Goal: Check status: Check status

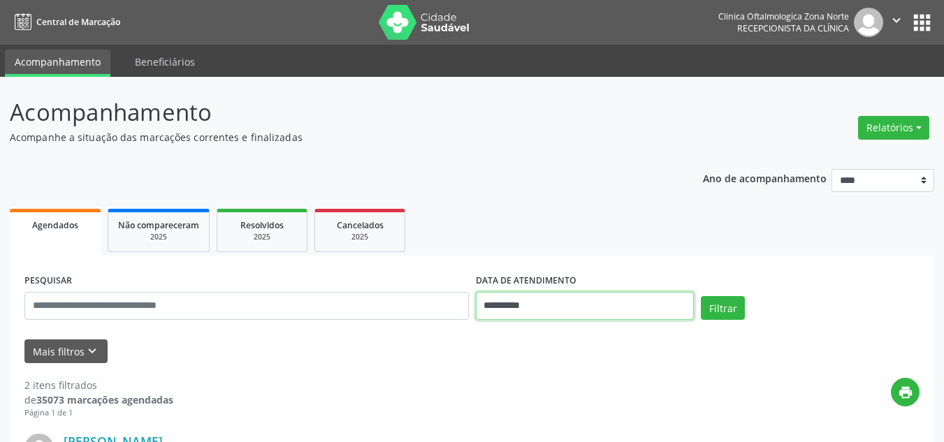
click at [553, 308] on input "**********" at bounding box center [585, 306] width 219 height 28
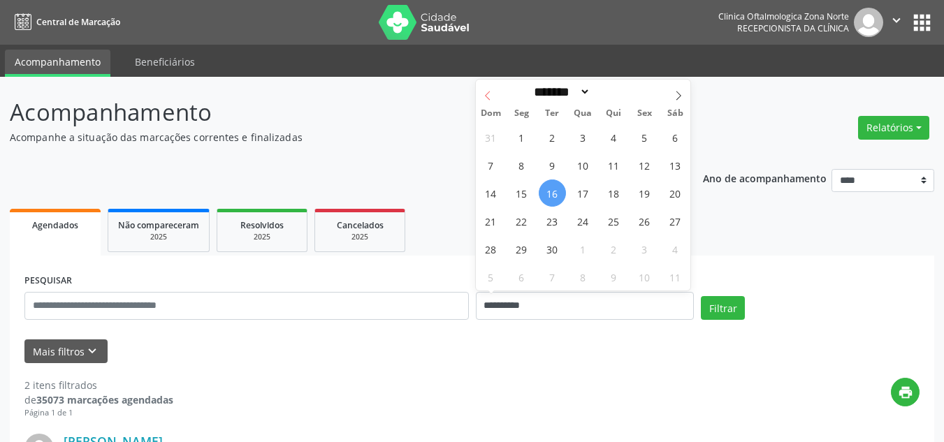
click at [494, 93] on span at bounding box center [488, 92] width 24 height 24
click at [668, 91] on span at bounding box center [678, 92] width 24 height 24
select select "*"
click at [548, 195] on span "16" at bounding box center [552, 193] width 27 height 27
type input "**********"
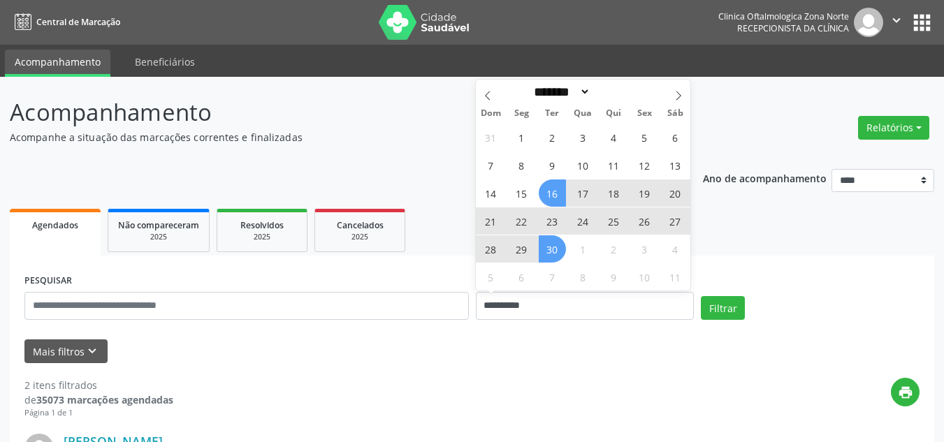
click at [554, 253] on span "30" at bounding box center [552, 248] width 27 height 27
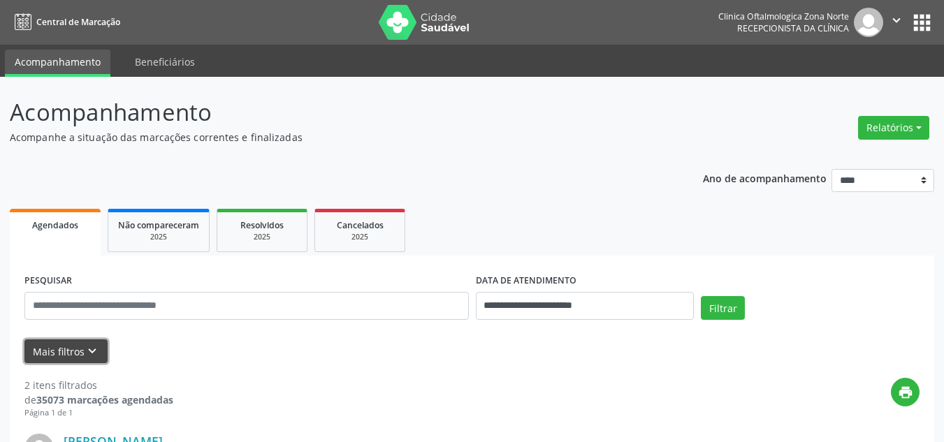
click at [87, 355] on icon "keyboard_arrow_down" at bounding box center [92, 351] width 15 height 15
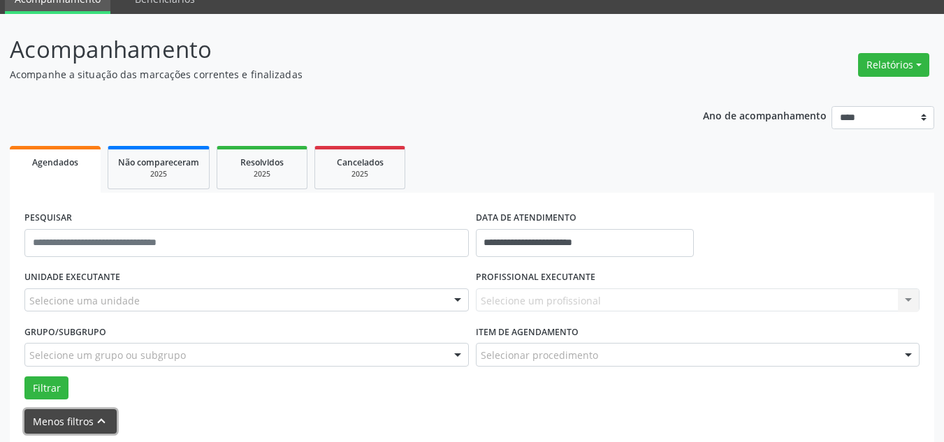
scroll to position [140, 0]
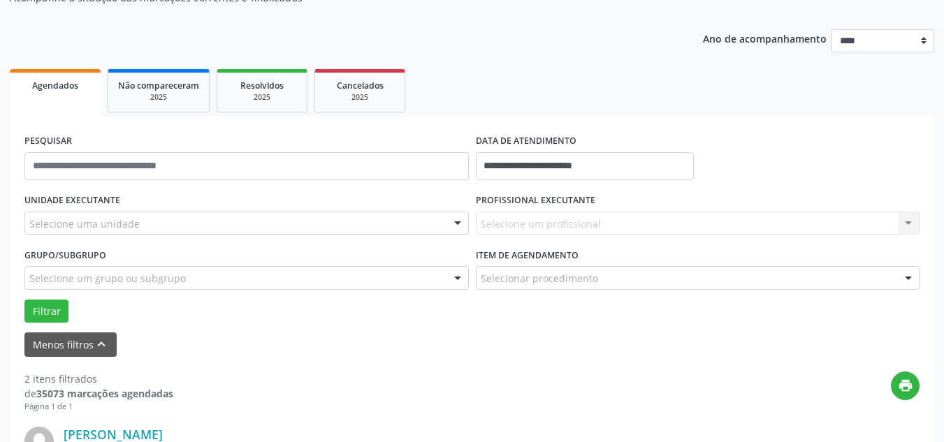
click at [159, 216] on div "Selecione uma unidade" at bounding box center [246, 224] width 444 height 24
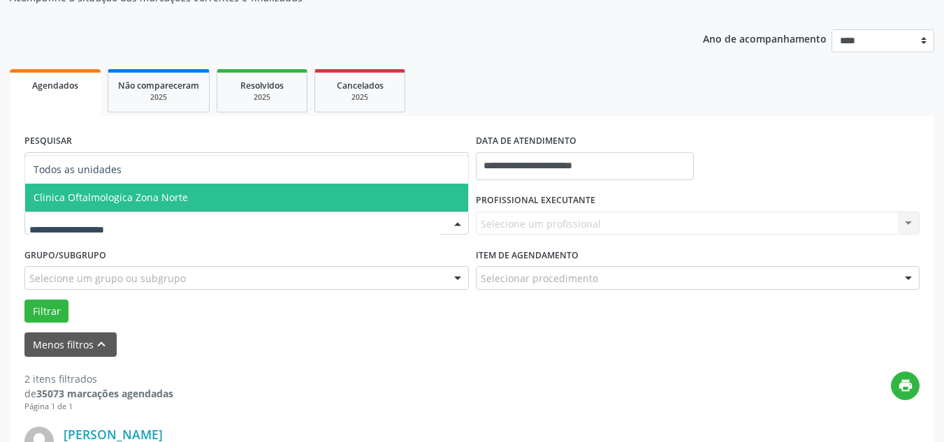
click at [138, 201] on span "Clinica Oftalmologica Zona Norte" at bounding box center [111, 197] width 154 height 13
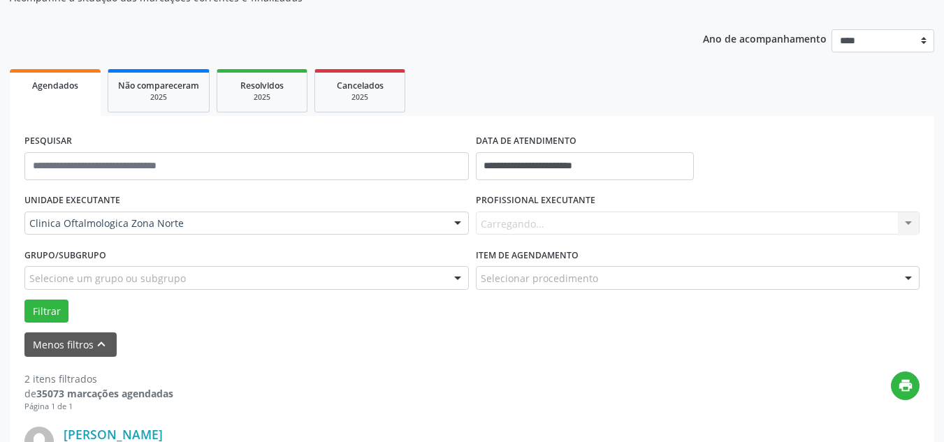
click at [531, 226] on div "Carregando... Nenhum resultado encontrado para: " " Não há nenhuma opção para s…" at bounding box center [698, 224] width 444 height 24
click at [596, 221] on div "Carregando... Nenhum resultado encontrado para: " " Não há nenhuma opção para s…" at bounding box center [698, 224] width 444 height 24
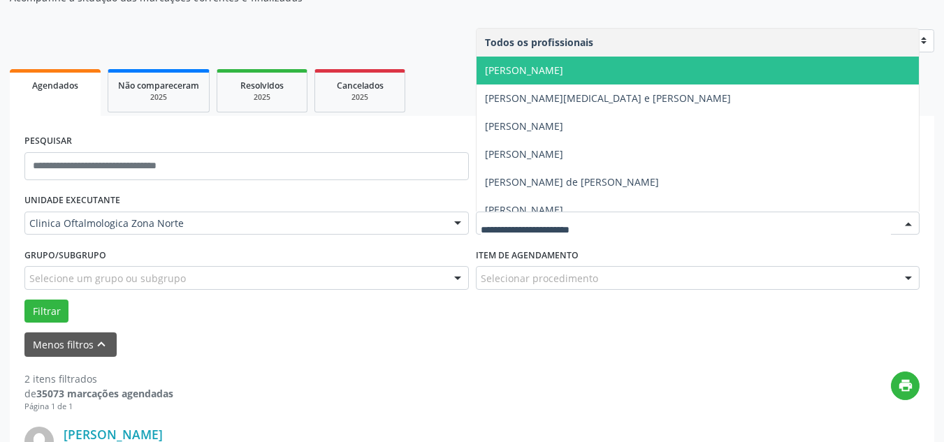
click at [563, 68] on span "[PERSON_NAME]" at bounding box center [524, 70] width 78 height 13
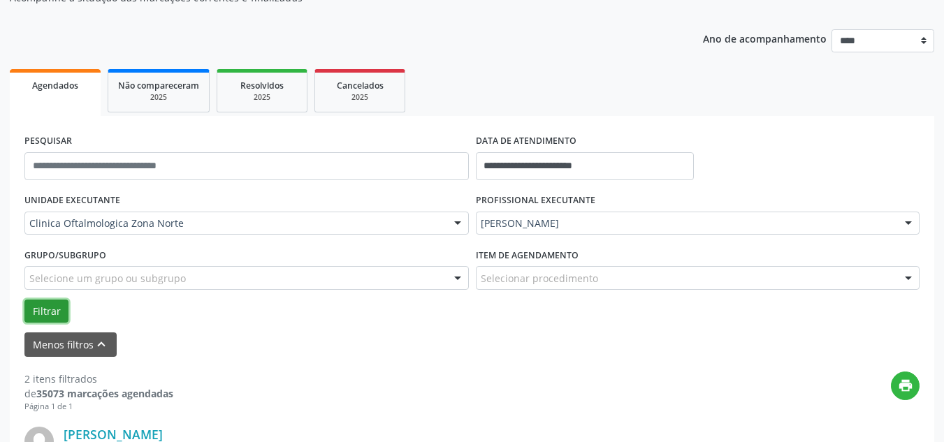
click at [49, 307] on button "Filtrar" at bounding box center [46, 312] width 44 height 24
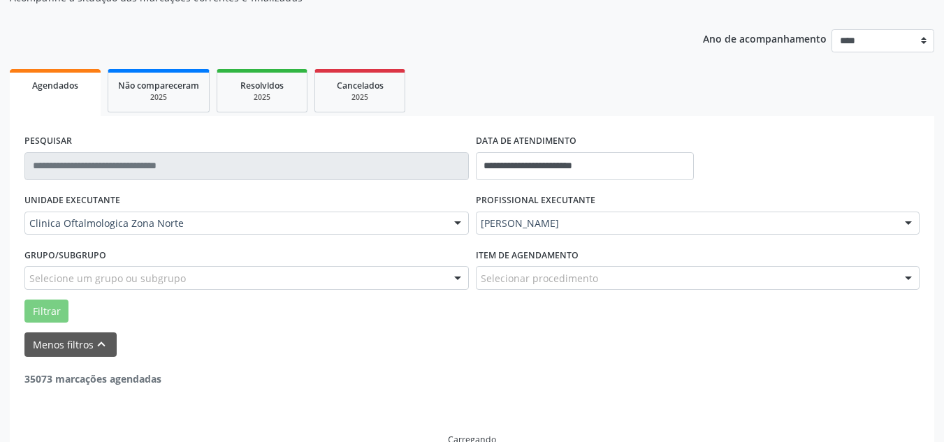
scroll to position [123, 0]
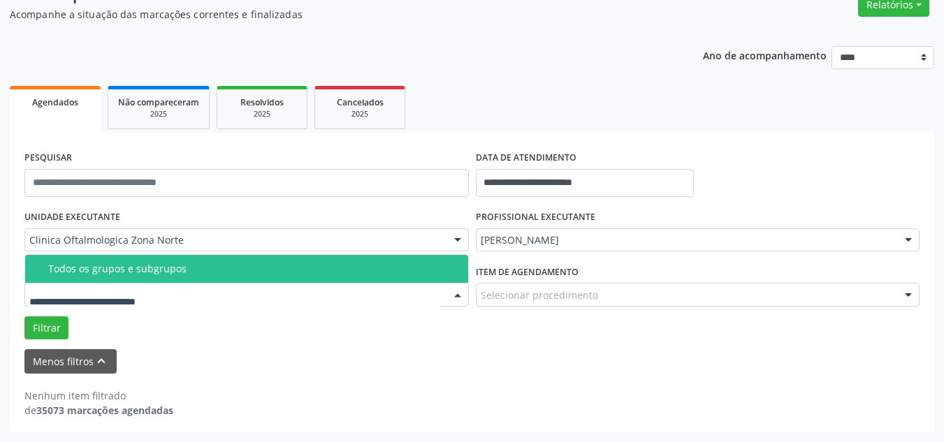
click at [291, 298] on div at bounding box center [246, 295] width 444 height 24
click at [129, 273] on div "Todos os grupos e subgrupos" at bounding box center [253, 268] width 411 height 11
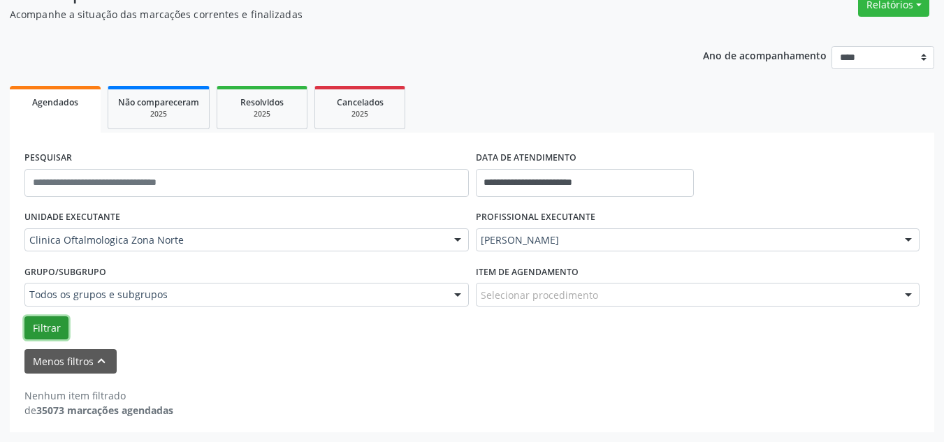
click at [54, 327] on button "Filtrar" at bounding box center [46, 328] width 44 height 24
